Goal: Information Seeking & Learning: Learn about a topic

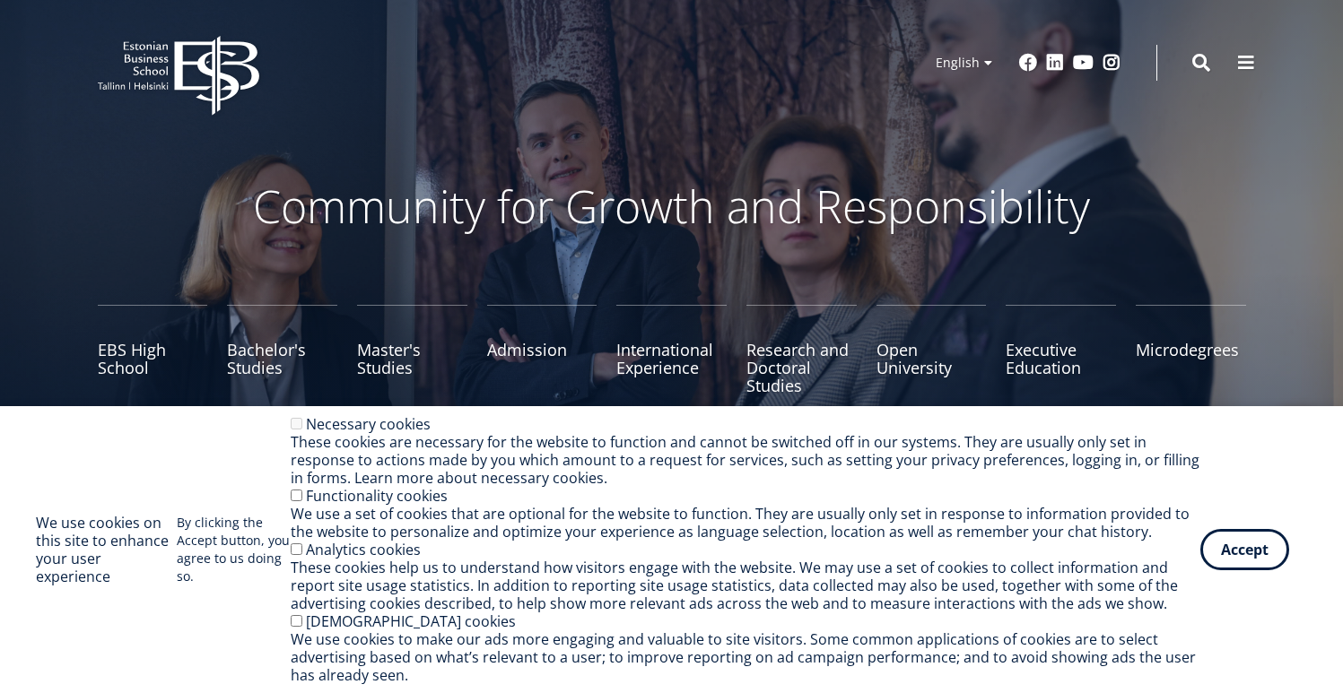
click at [427, 506] on div "We use a set of cookies that are optional for the website to function. They are…" at bounding box center [746, 523] width 910 height 36
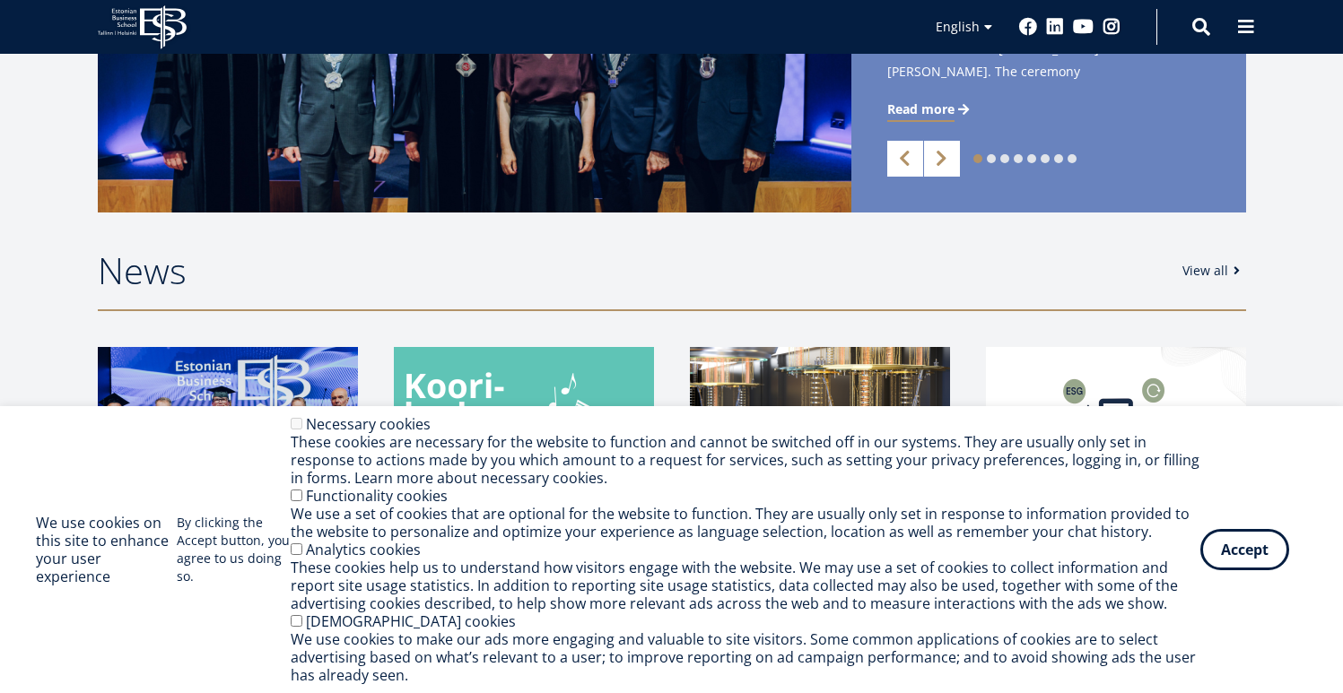
scroll to position [654, 0]
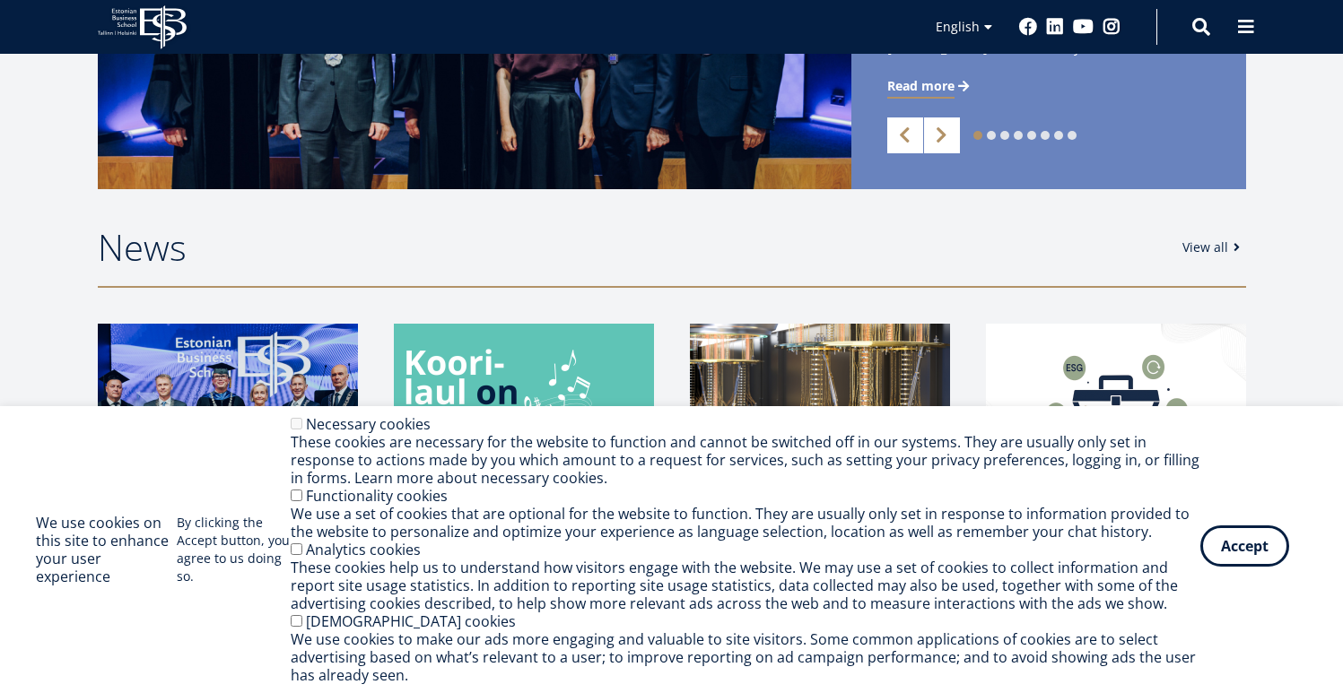
click at [1225, 545] on button "Accept" at bounding box center [1244, 546] width 89 height 41
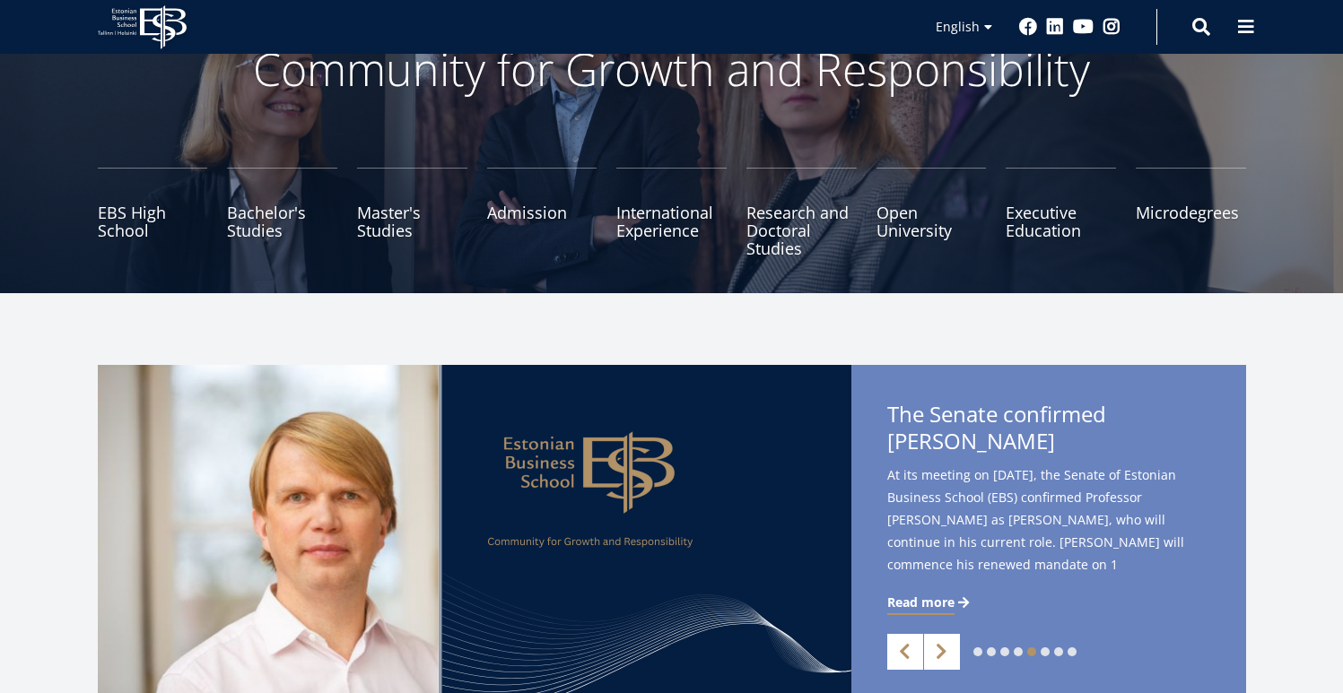
scroll to position [226, 0]
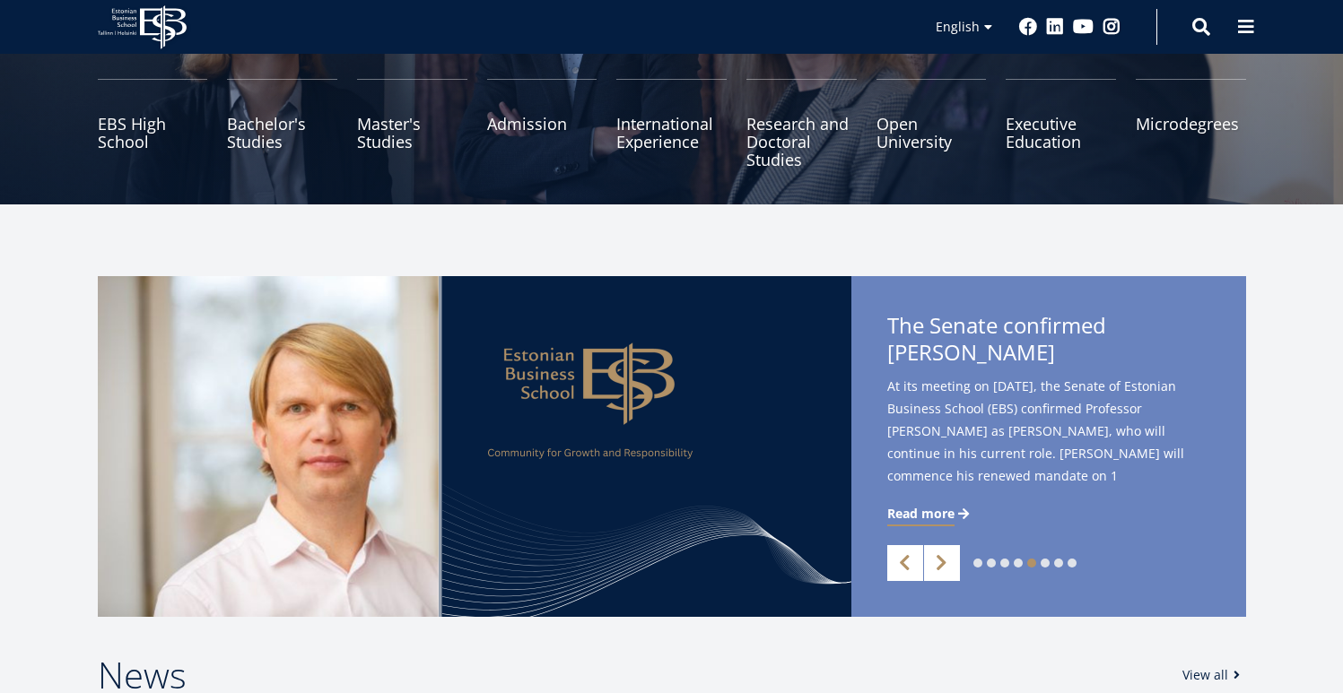
click at [11, 390] on div "1 2 3 4 5 6 7 8 Previous Next Press Release 29.08.2025 / EBS opens the new acad…" at bounding box center [671, 446] width 1343 height 341
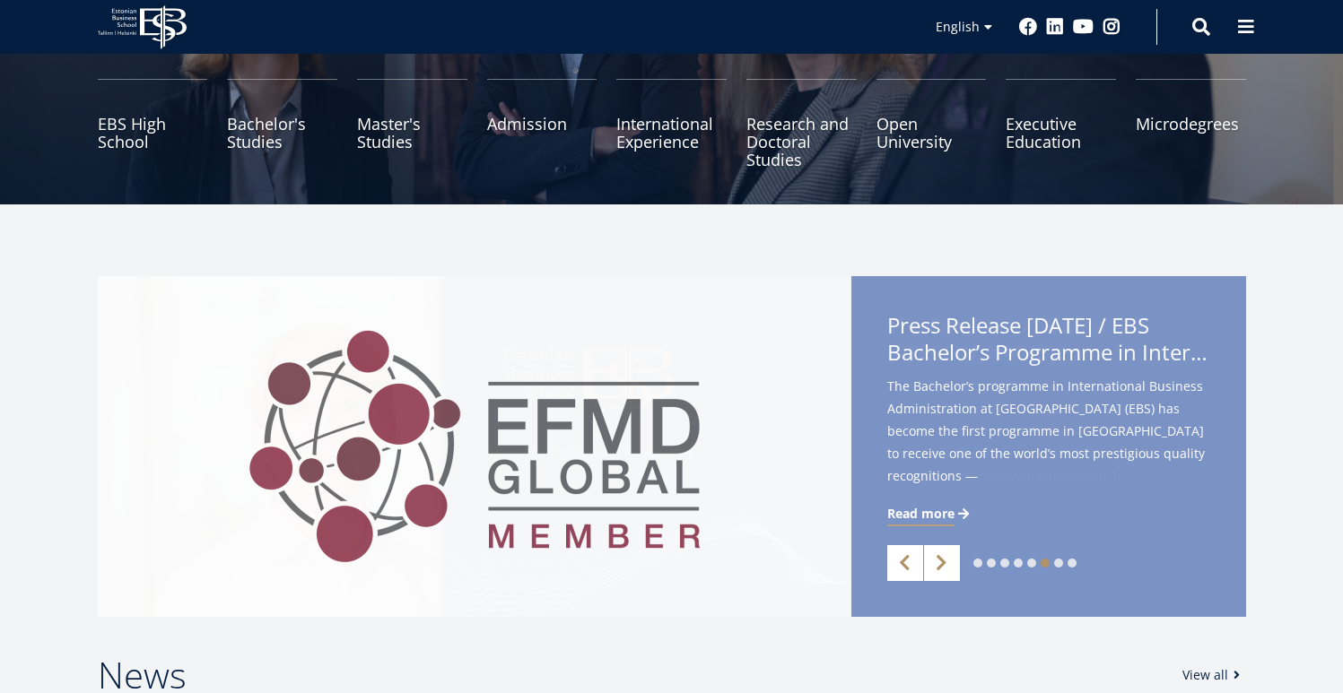
scroll to position [0, 0]
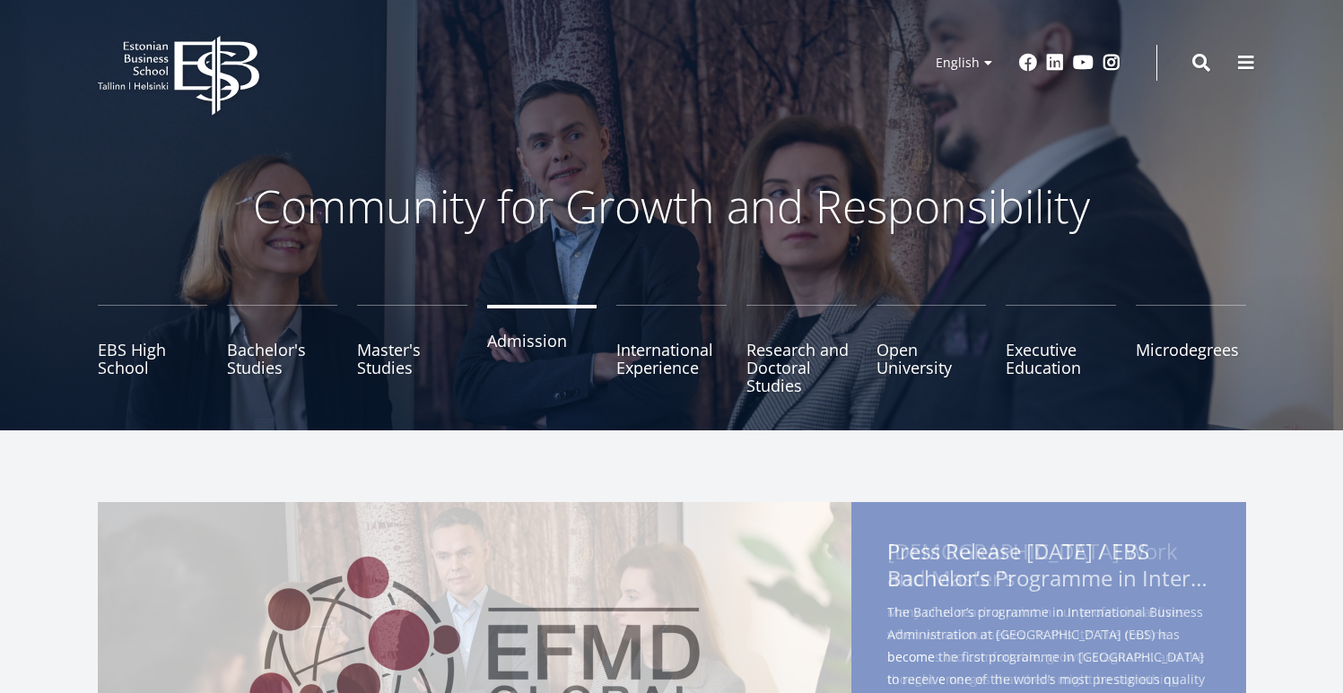
click at [536, 344] on link "Admission" at bounding box center [542, 350] width 110 height 90
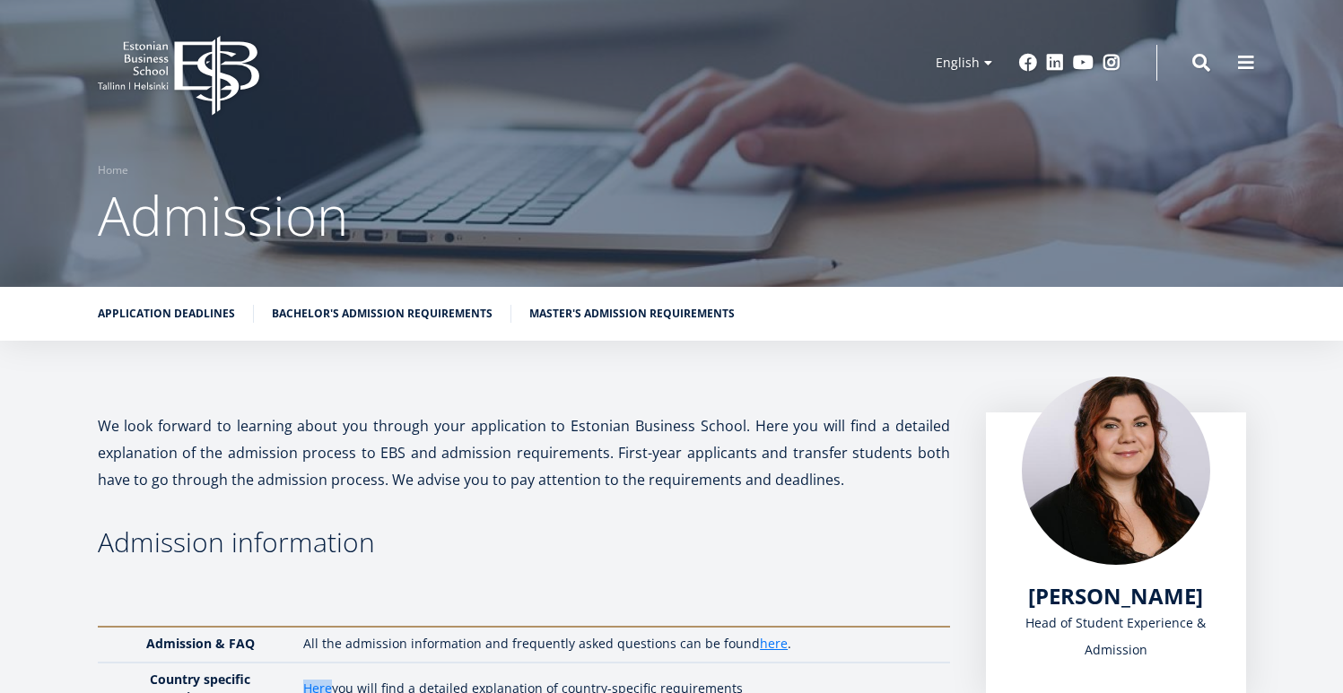
click at [214, 43] on icon at bounding box center [216, 76] width 84 height 80
click at [212, 66] on icon at bounding box center [216, 76] width 84 height 80
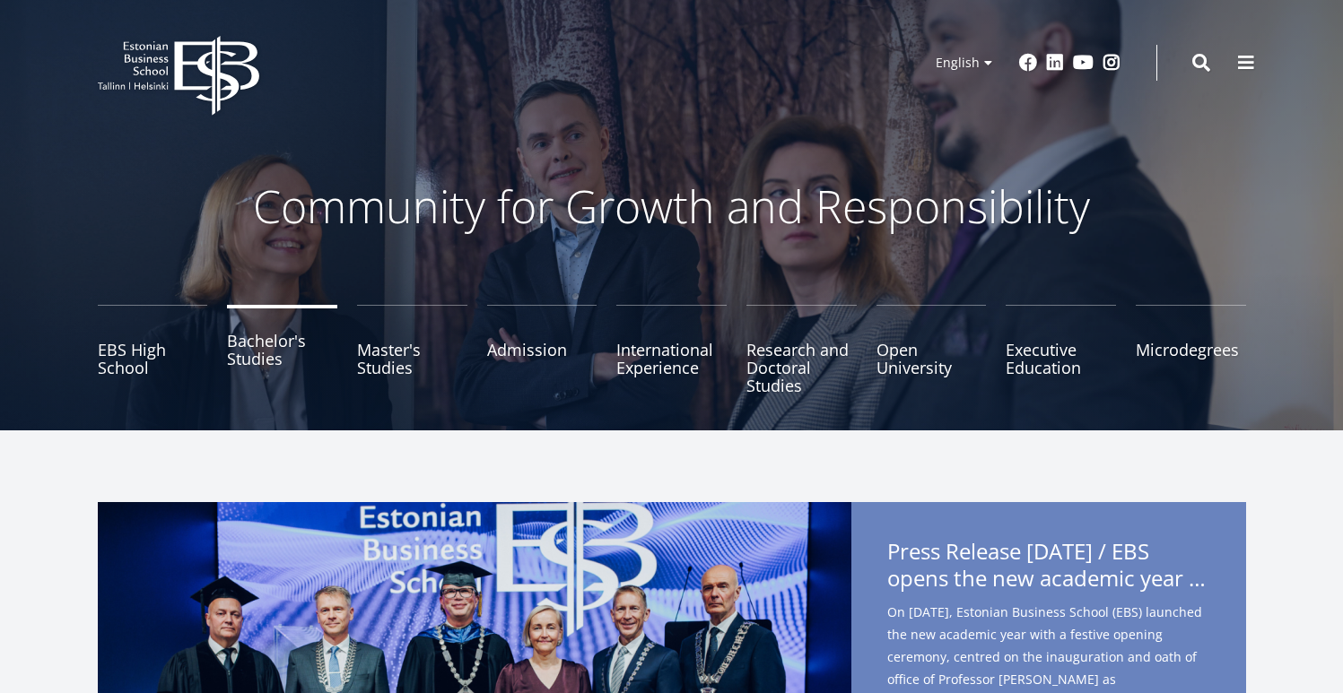
click at [253, 349] on link "Bachelor's Studies" at bounding box center [282, 350] width 110 height 90
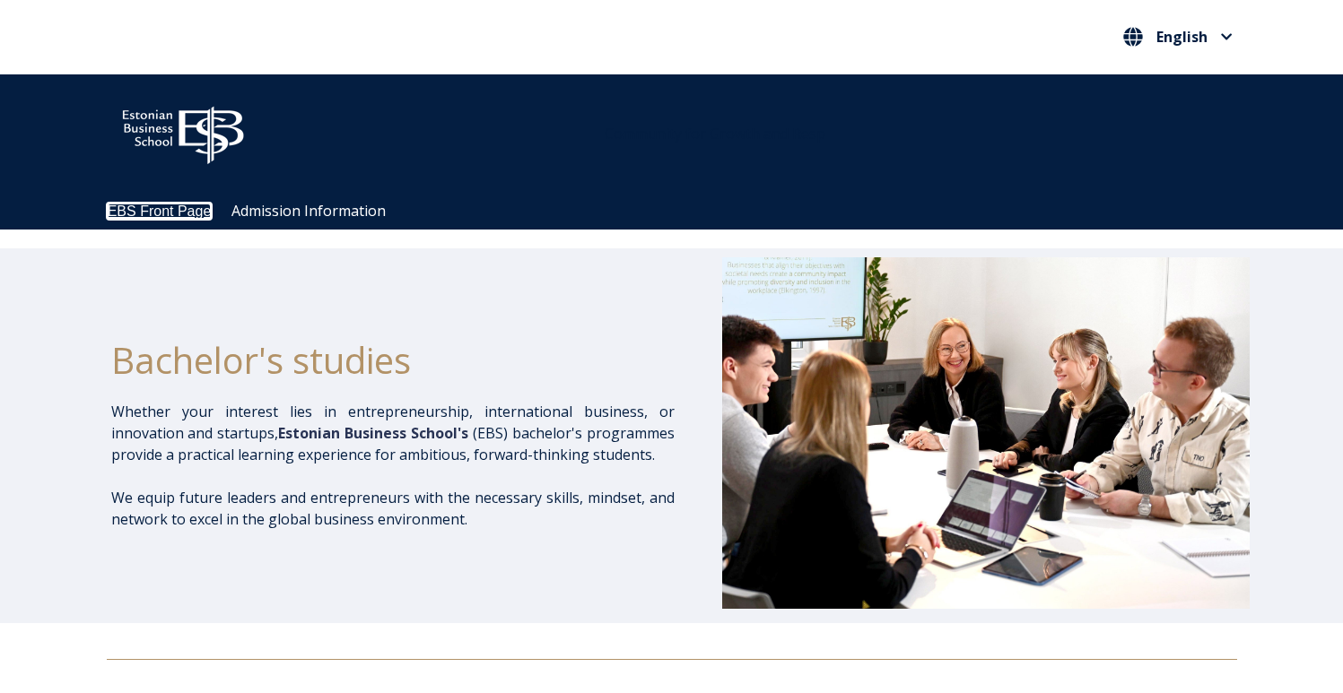
click at [167, 217] on link "EBS Front Page" at bounding box center [160, 211] width 104 height 15
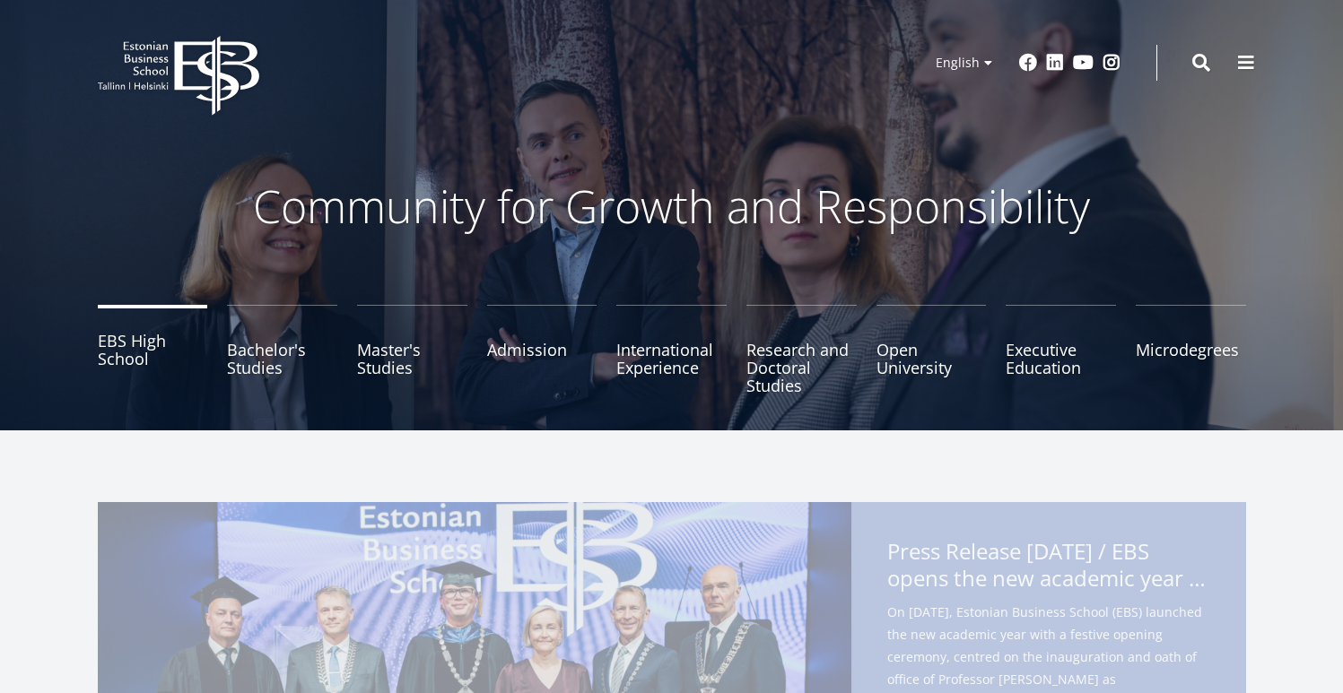
click at [135, 352] on link "EBS High School" at bounding box center [153, 350] width 110 height 90
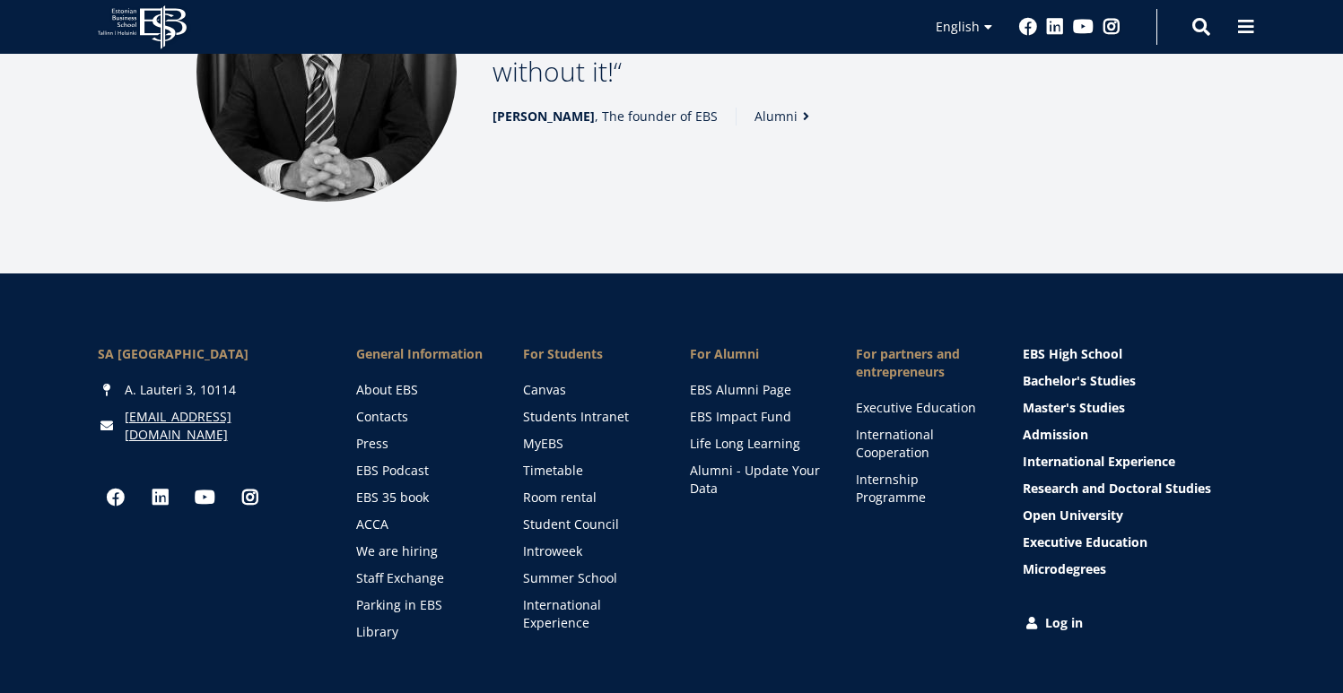
scroll to position [2603, 0]
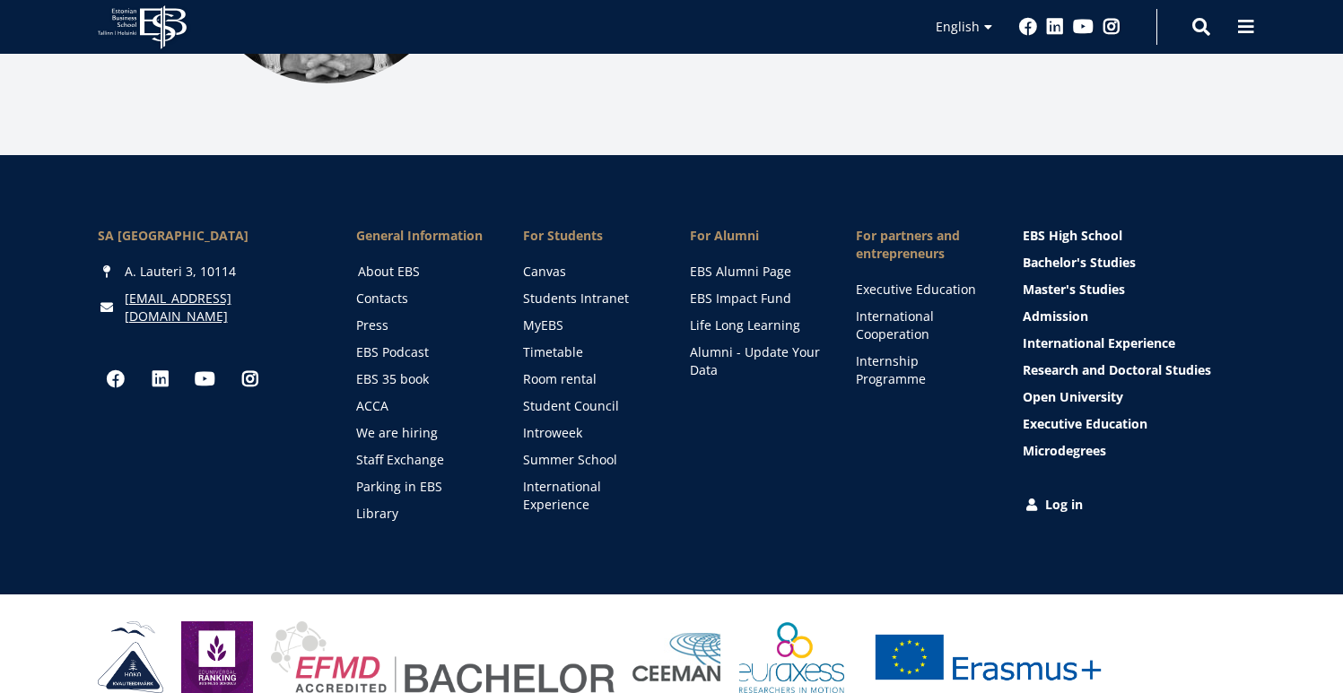
click at [373, 263] on link "About EBS" at bounding box center [423, 272] width 131 height 18
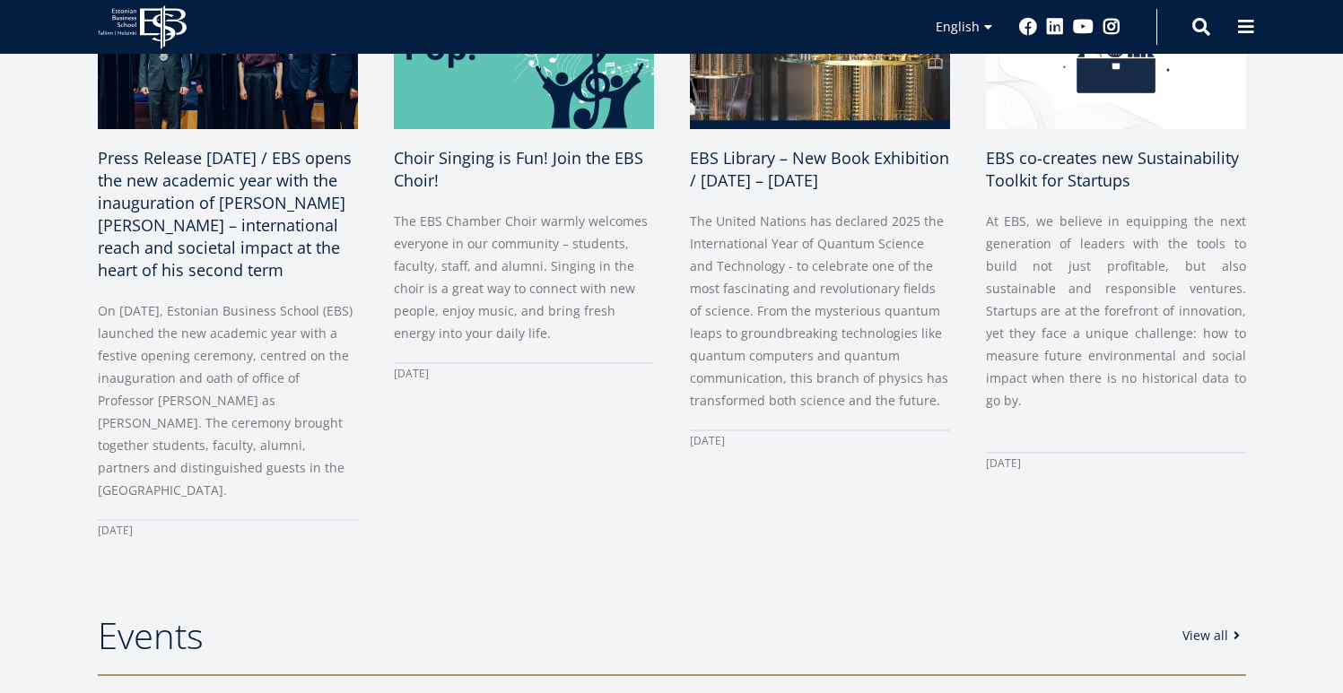
scroll to position [0, 0]
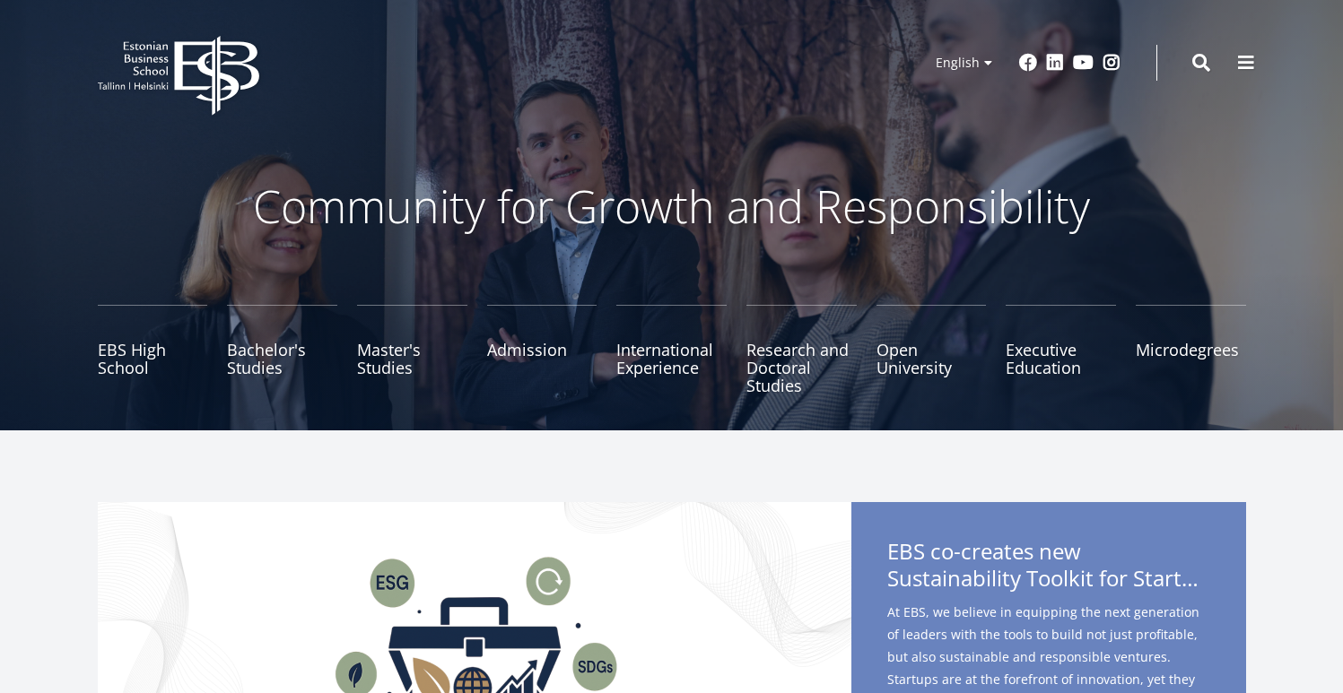
click at [659, 340] on link "International Experience" at bounding box center [671, 350] width 110 height 90
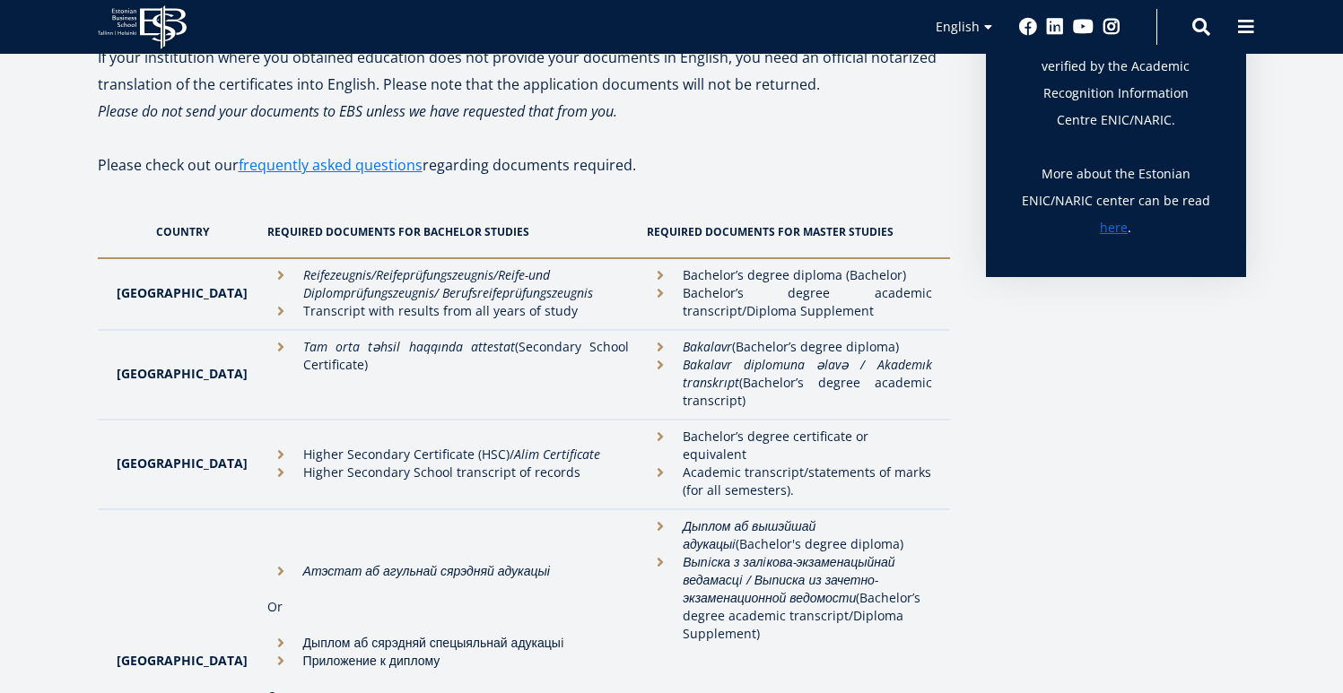
scroll to position [501, 0]
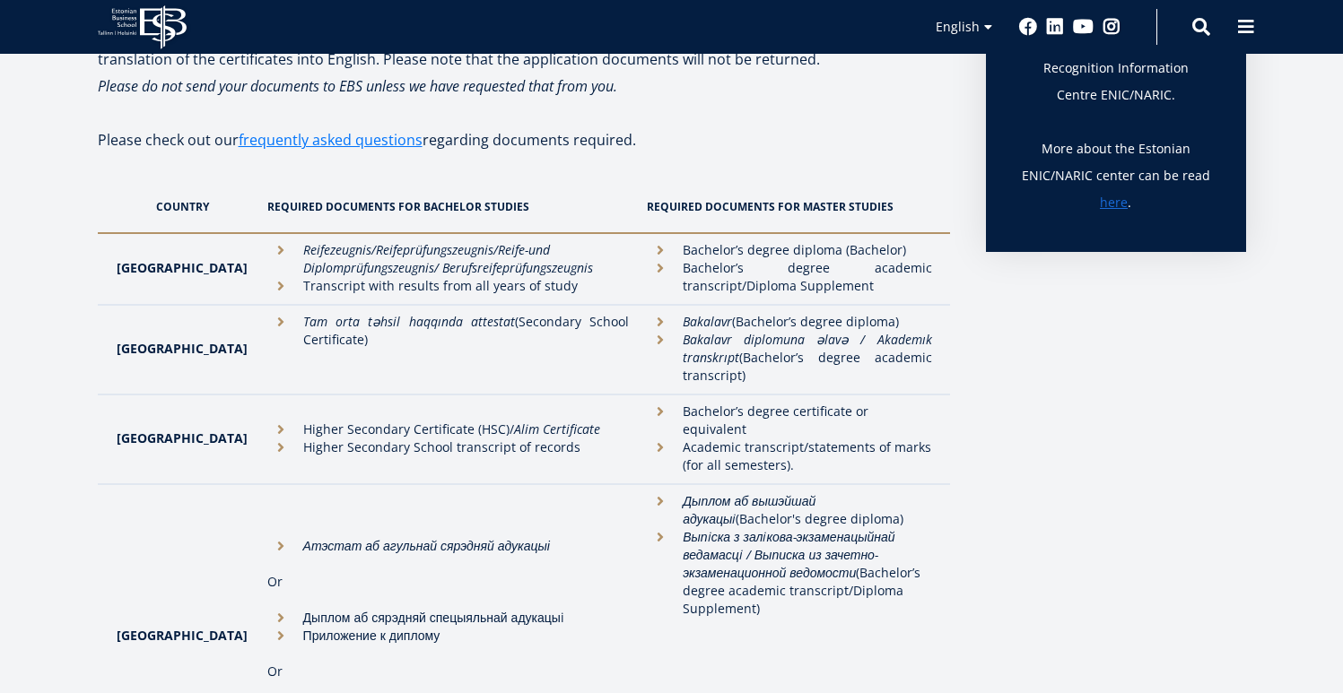
click at [117, 506] on td "[GEOGRAPHIC_DATA]" at bounding box center [178, 636] width 161 height 305
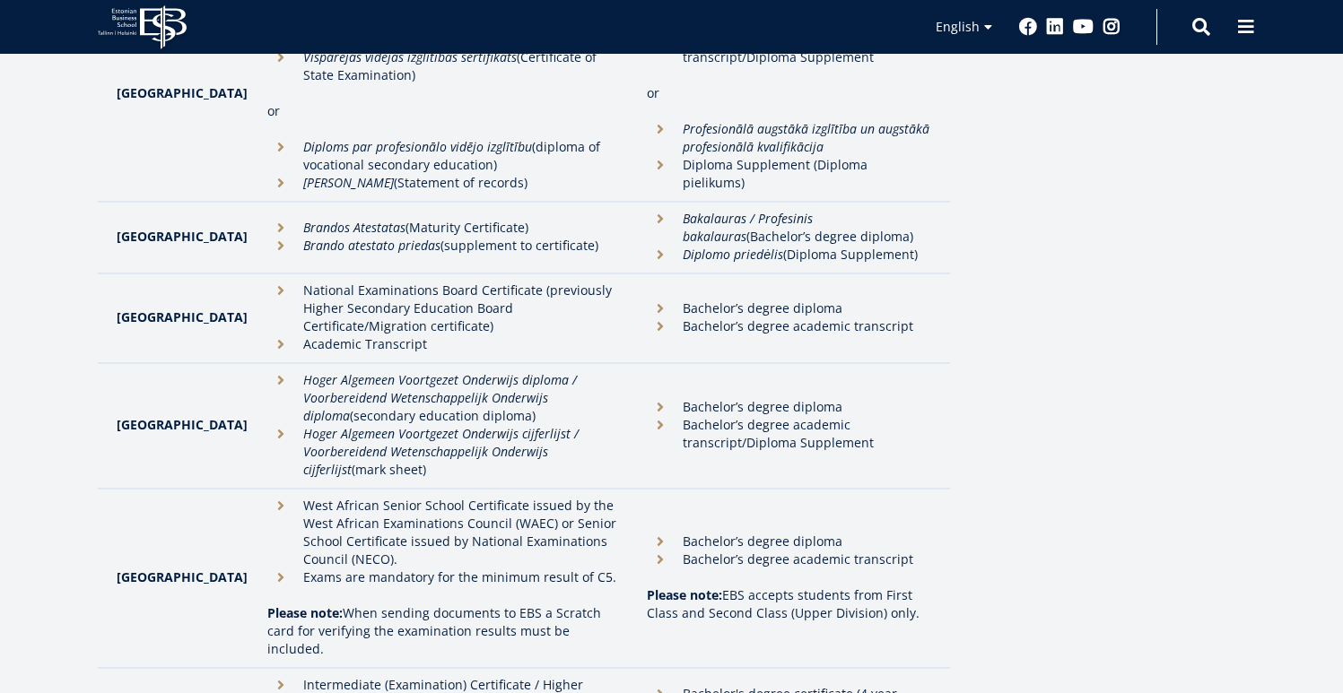
scroll to position [3443, 0]
